Goal: Task Accomplishment & Management: Complete application form

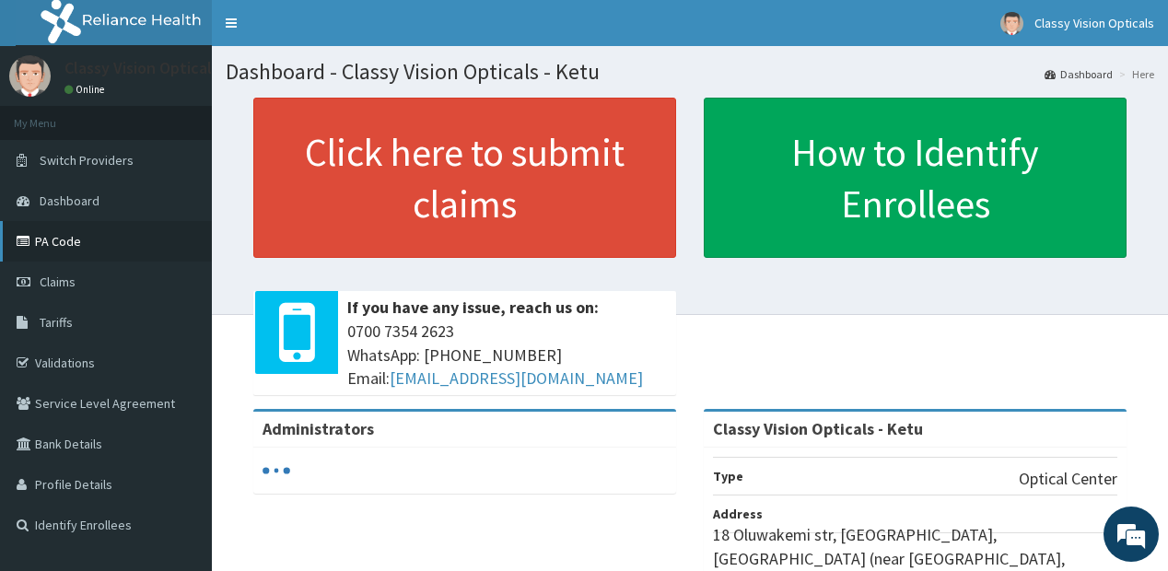
click at [42, 244] on link "PA Code" at bounding box center [106, 241] width 212 height 41
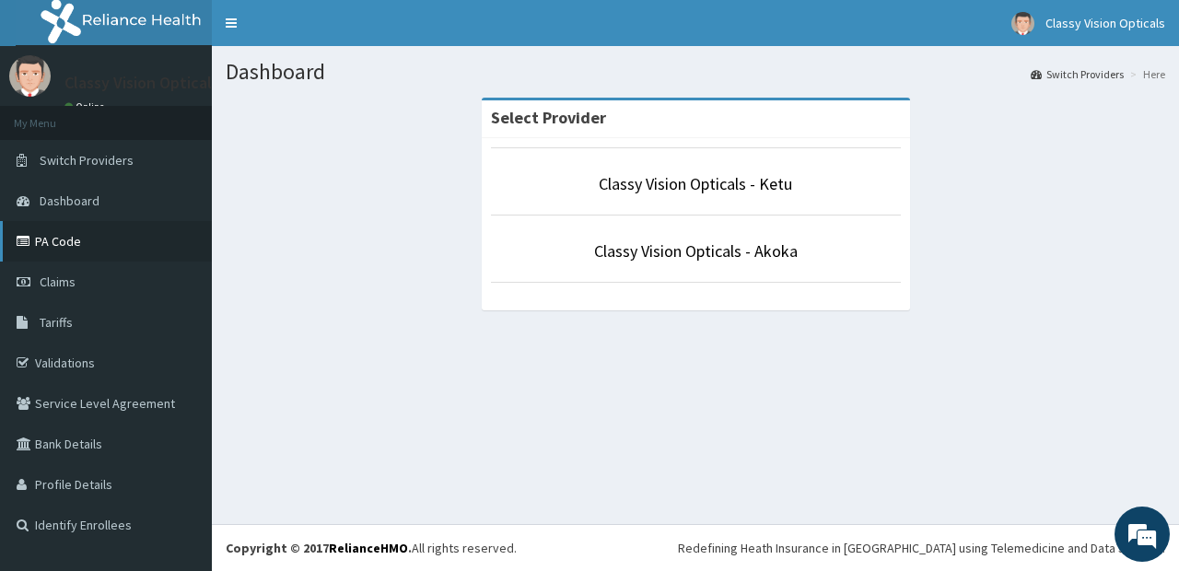
click at [40, 236] on link "PA Code" at bounding box center [106, 241] width 212 height 41
click at [65, 234] on link "PA Code" at bounding box center [106, 241] width 212 height 41
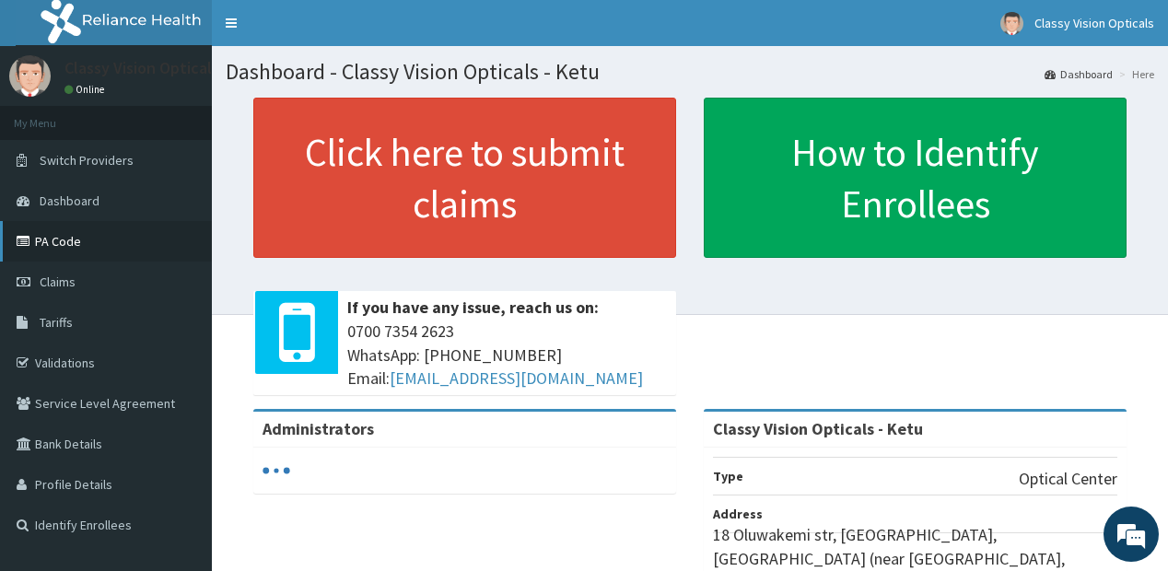
click at [44, 243] on link "PA Code" at bounding box center [106, 241] width 212 height 41
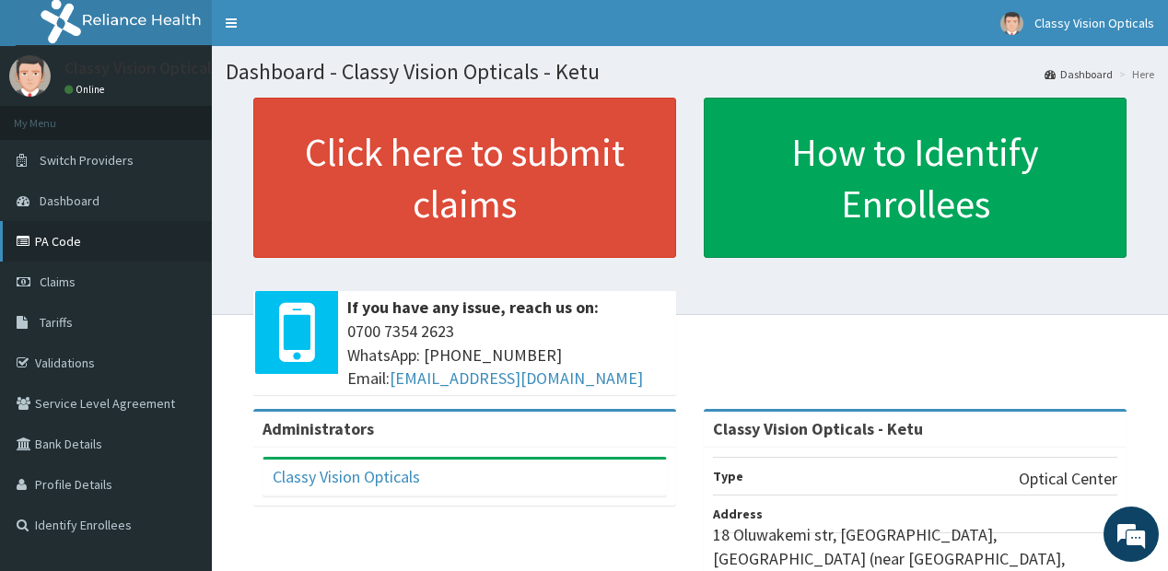
click at [44, 243] on link "PA Code" at bounding box center [106, 241] width 212 height 41
click at [58, 204] on span "Dashboard" at bounding box center [70, 201] width 60 height 17
click at [69, 199] on span "Dashboard" at bounding box center [70, 201] width 60 height 17
click at [51, 283] on span "Claims" at bounding box center [58, 282] width 36 height 17
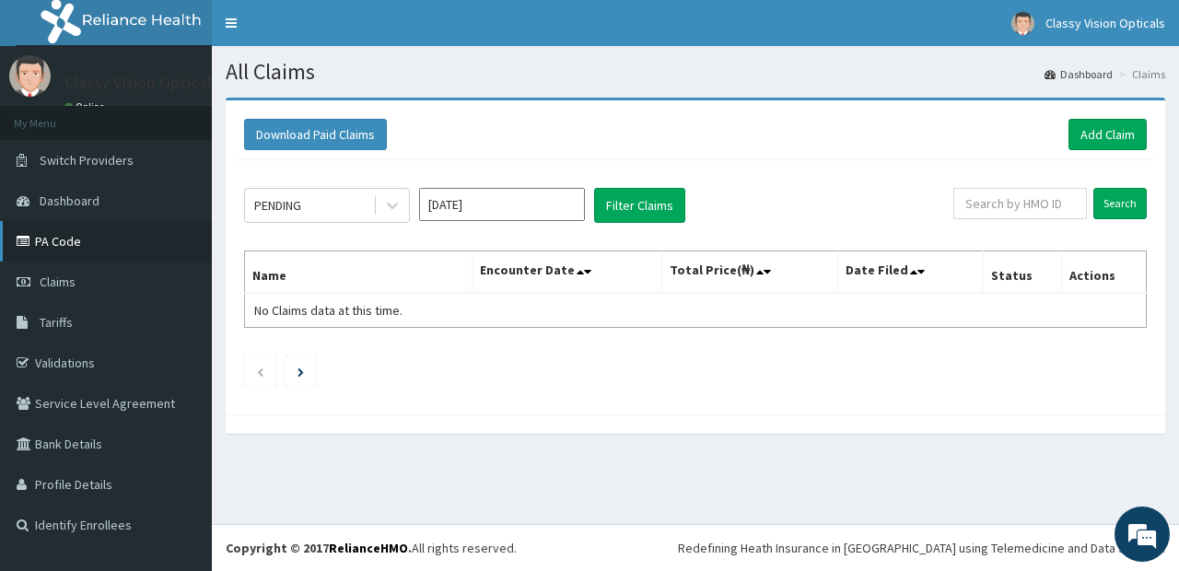
click at [32, 239] on icon at bounding box center [26, 241] width 18 height 13
click at [76, 196] on span "Dashboard" at bounding box center [70, 201] width 60 height 17
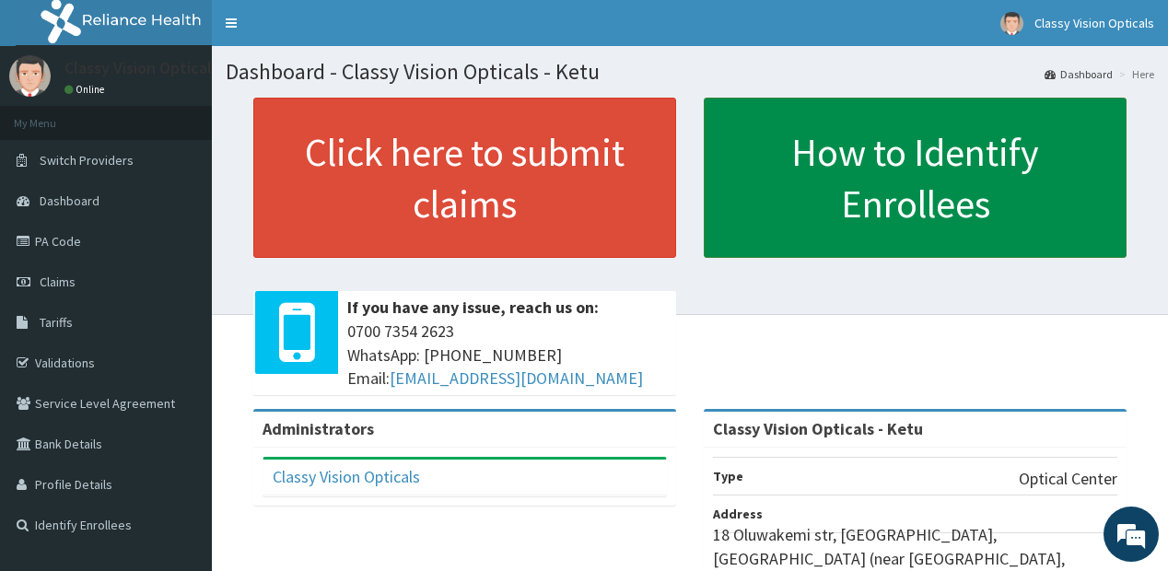
click at [770, 171] on link "How to Identify Enrollees" at bounding box center [915, 178] width 423 height 160
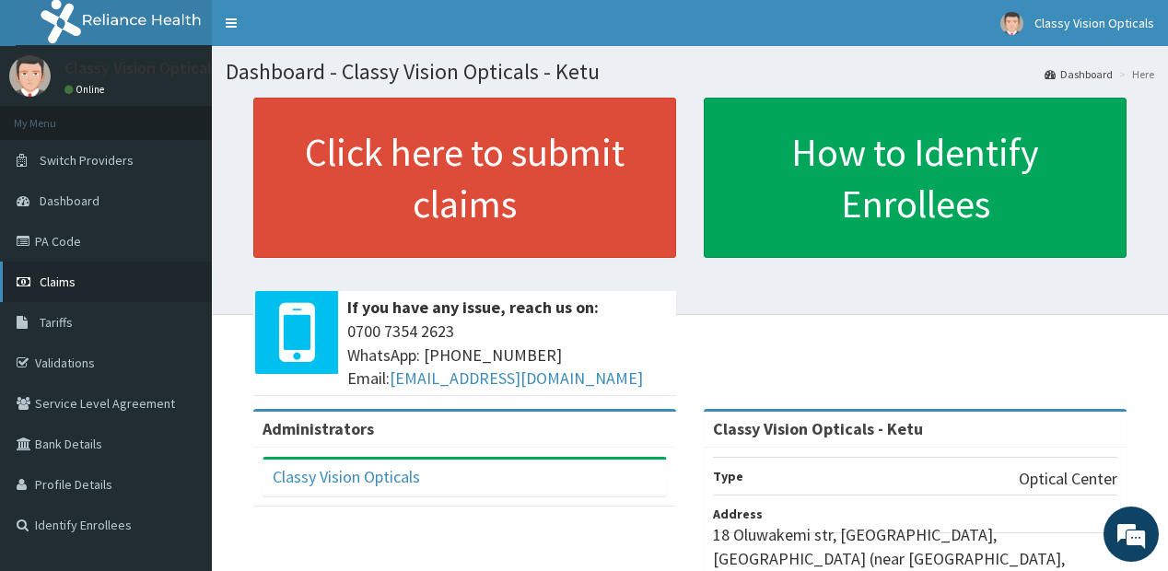
click at [48, 283] on span "Claims" at bounding box center [58, 282] width 36 height 17
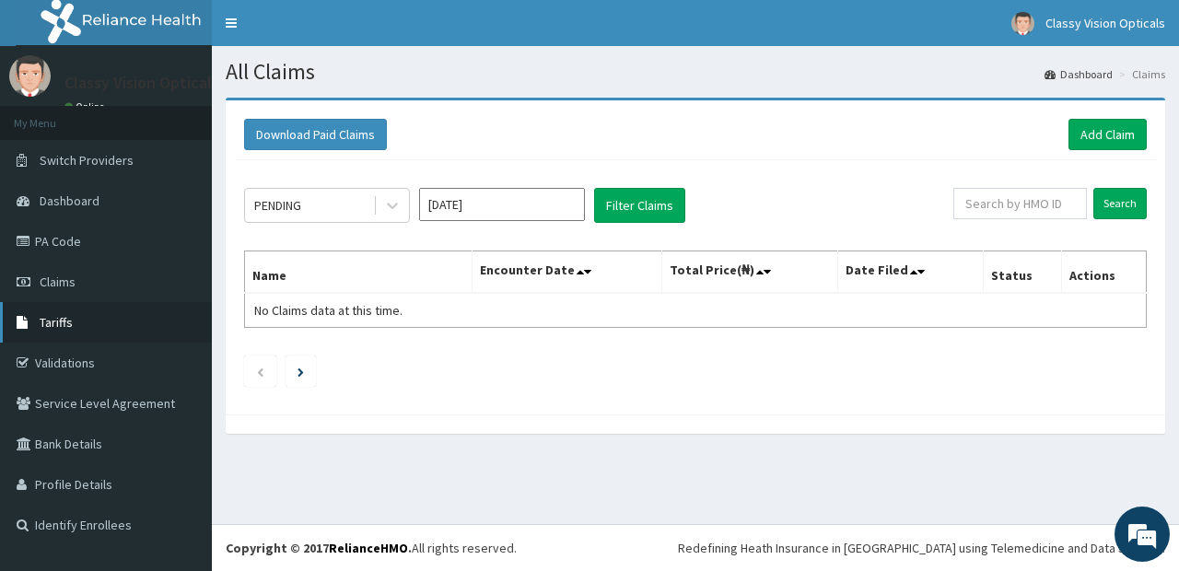
click at [50, 333] on link "Tariffs" at bounding box center [106, 322] width 212 height 41
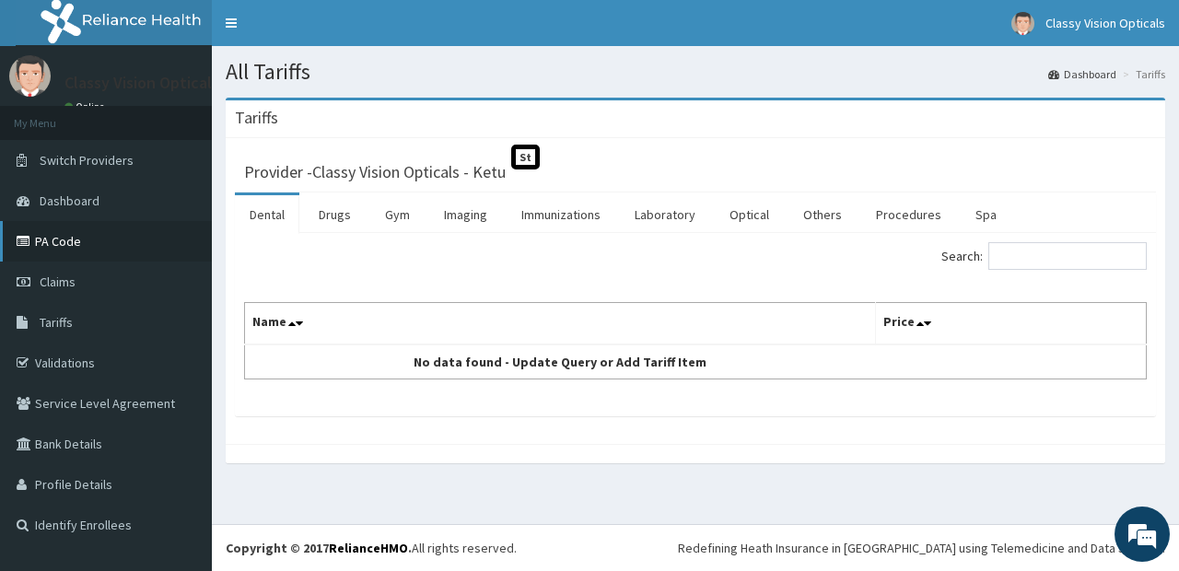
click at [59, 238] on link "PA Code" at bounding box center [106, 241] width 212 height 41
click at [100, 241] on link "PA Code" at bounding box center [106, 241] width 212 height 41
click at [38, 282] on link "Claims" at bounding box center [106, 282] width 212 height 41
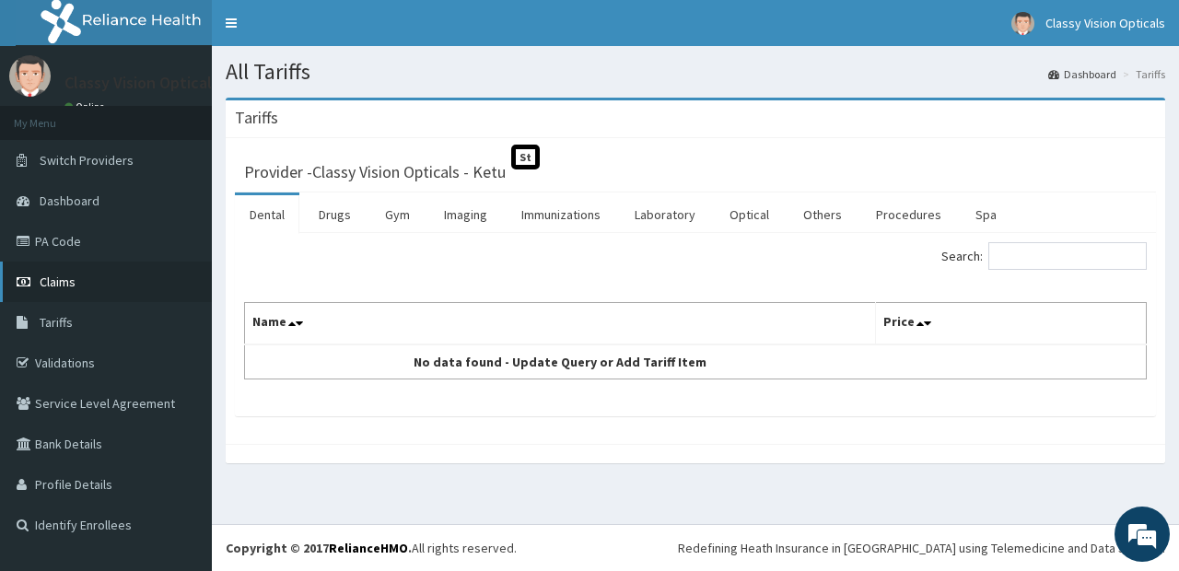
click at [38, 281] on link "Claims" at bounding box center [106, 282] width 212 height 41
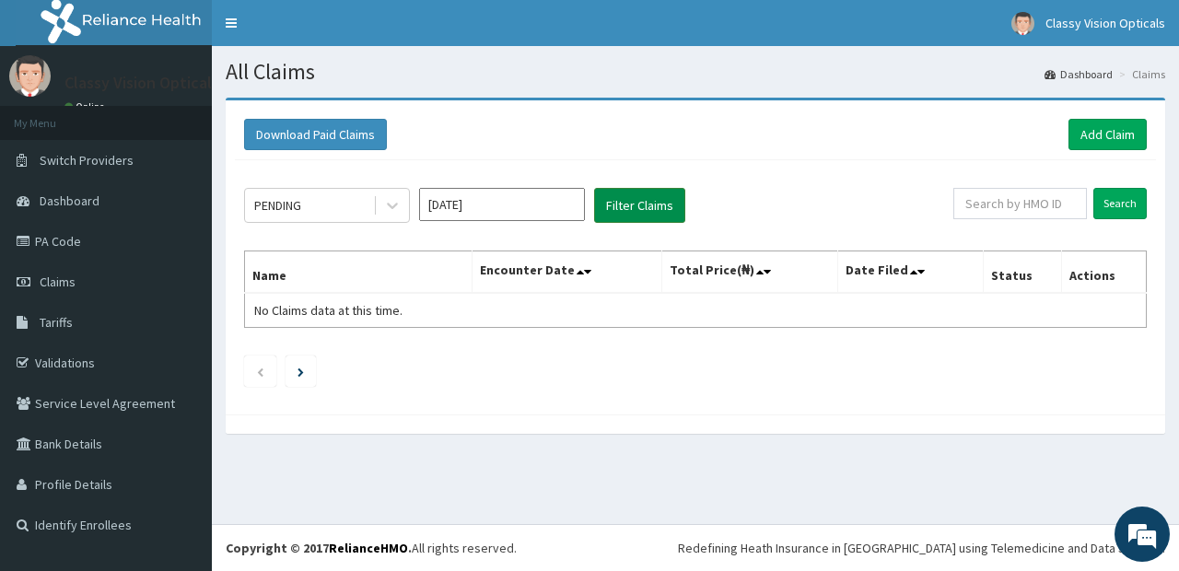
click at [613, 210] on button "Filter Claims" at bounding box center [639, 205] width 91 height 35
click at [618, 213] on button "Filter Claims" at bounding box center [639, 205] width 91 height 35
click at [295, 365] on li at bounding box center [301, 371] width 30 height 31
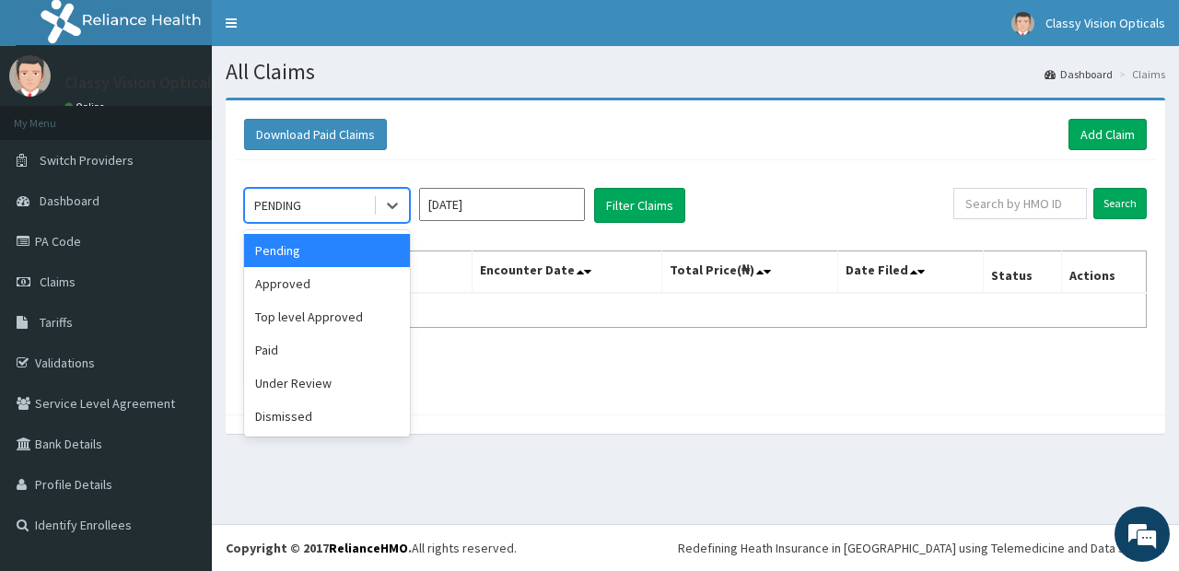
click at [357, 203] on div "PENDING" at bounding box center [309, 205] width 128 height 29
click at [316, 346] on div "Paid" at bounding box center [327, 349] width 166 height 33
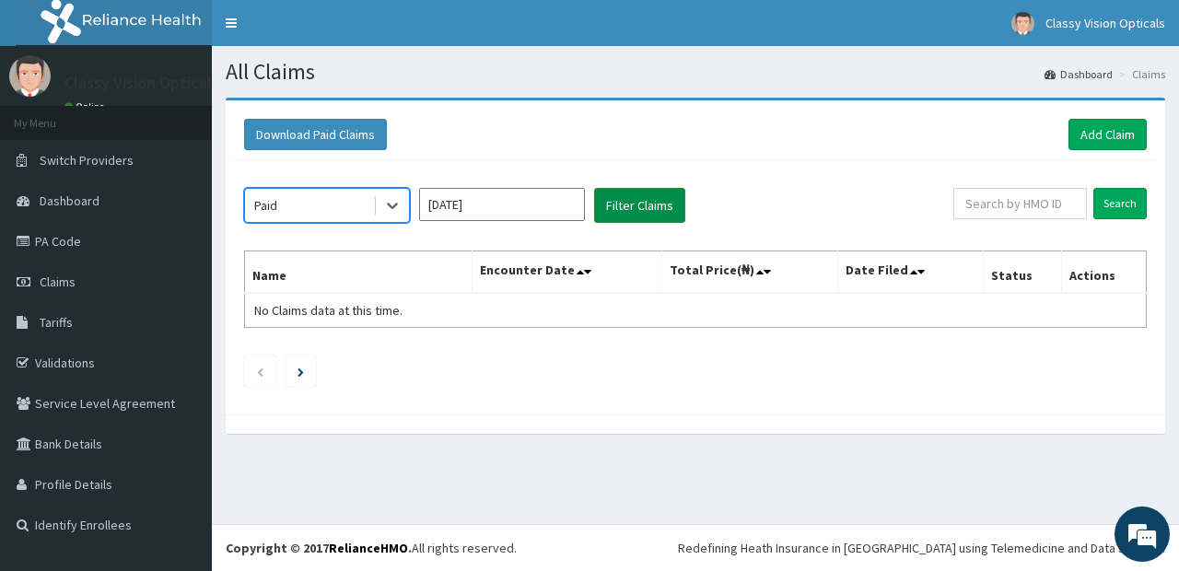
click at [629, 200] on button "Filter Claims" at bounding box center [639, 205] width 91 height 35
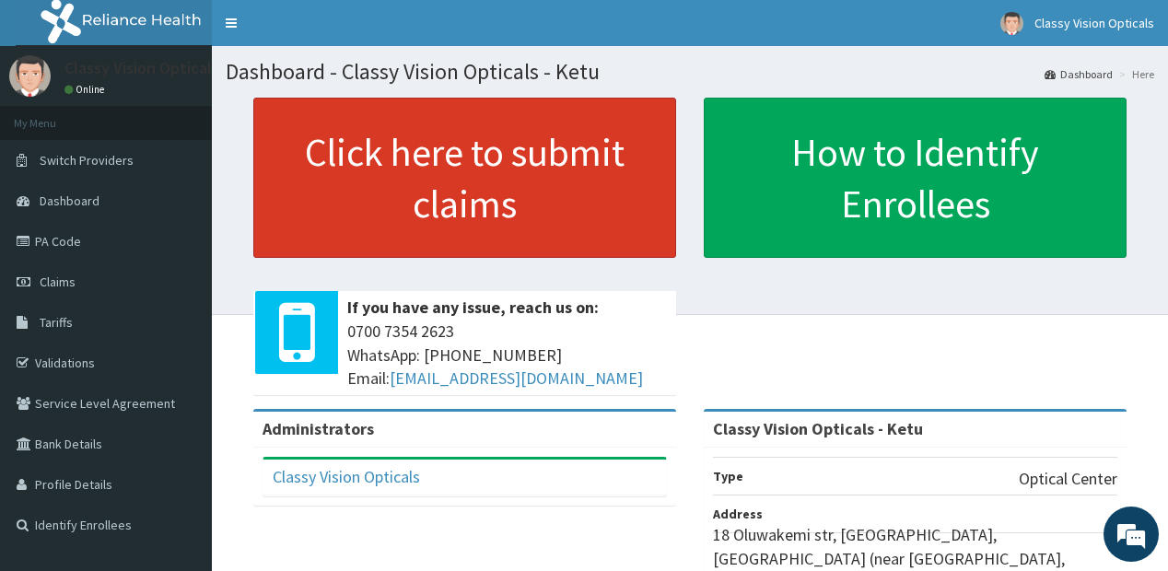
click at [407, 173] on link "Click here to submit claims" at bounding box center [464, 178] width 423 height 160
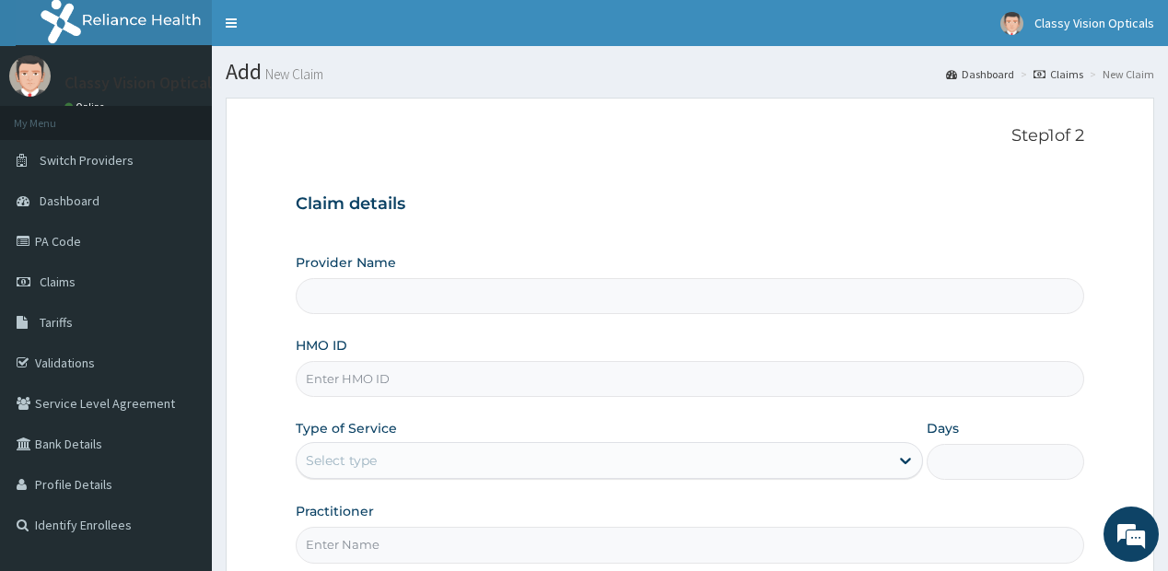
type input "Classy Vision Opticals - Ketu"
click at [52, 236] on link "PA Code" at bounding box center [106, 241] width 212 height 41
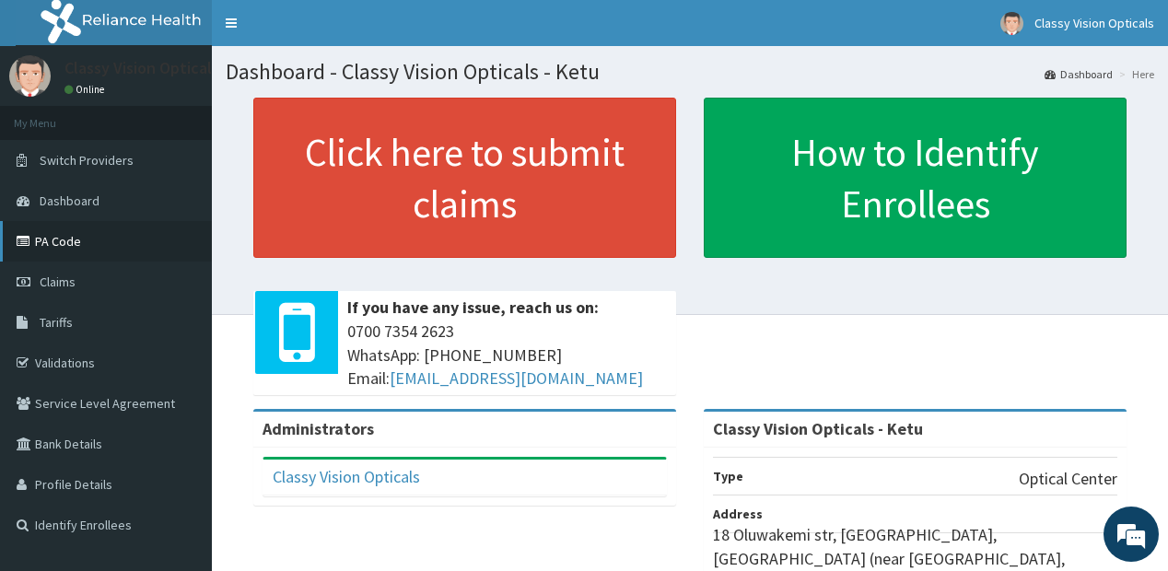
click at [69, 239] on link "PA Code" at bounding box center [106, 241] width 212 height 41
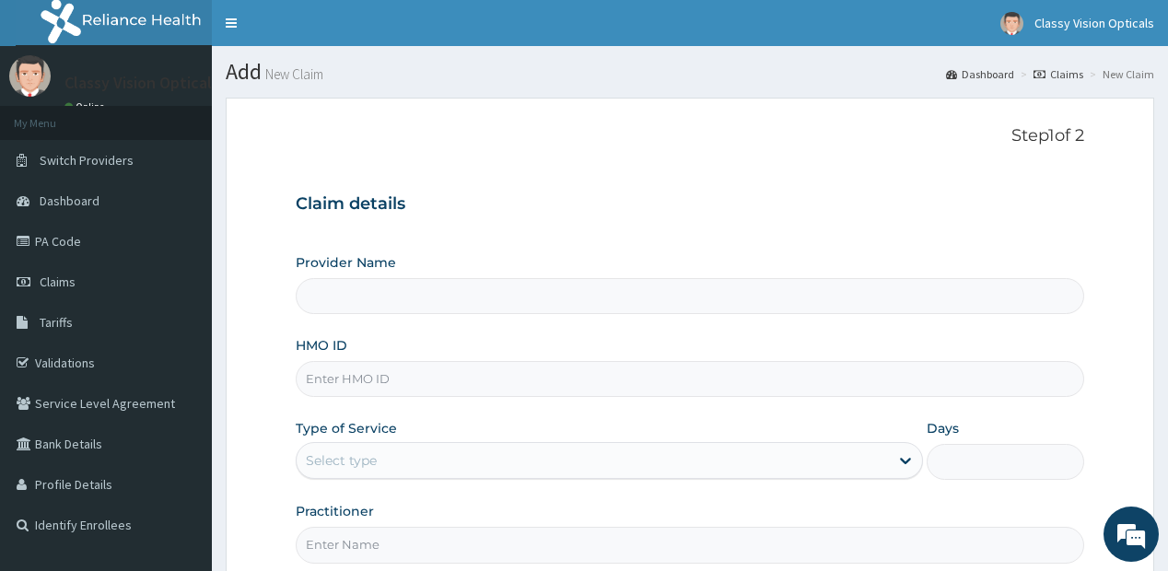
type input "Classy Vision Opticals - Ketu"
click at [53, 245] on link "PA Code" at bounding box center [106, 241] width 212 height 41
type input "Classy Vision Opticals - Ketu"
click at [44, 236] on link "PA Code" at bounding box center [106, 241] width 212 height 41
click at [60, 240] on link "PA Code" at bounding box center [106, 241] width 212 height 41
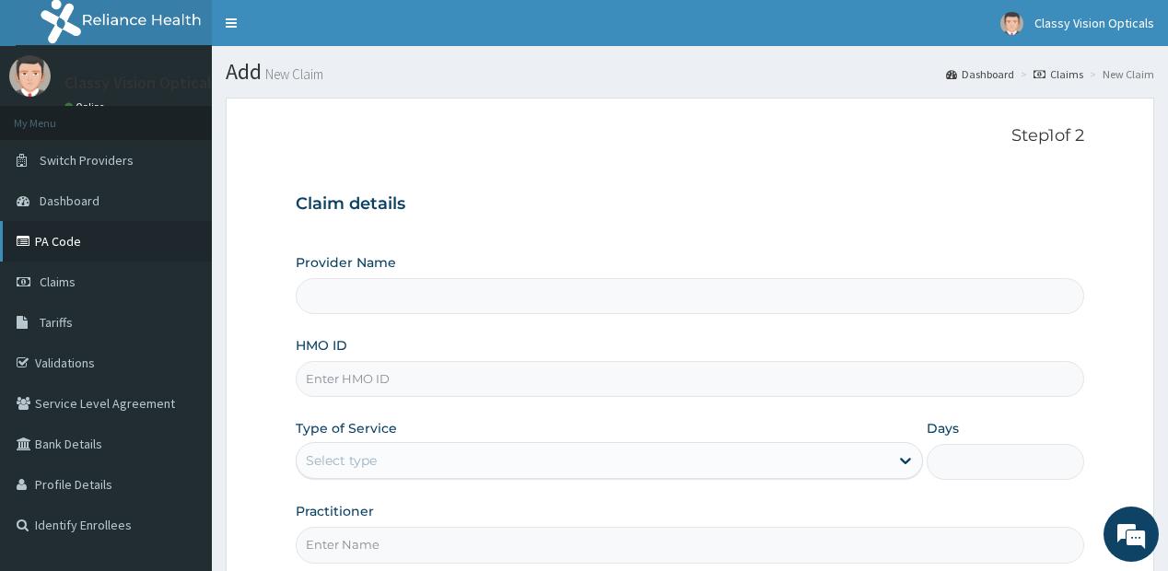
click at [60, 239] on link "PA Code" at bounding box center [106, 241] width 212 height 41
